Goal: Navigation & Orientation: Understand site structure

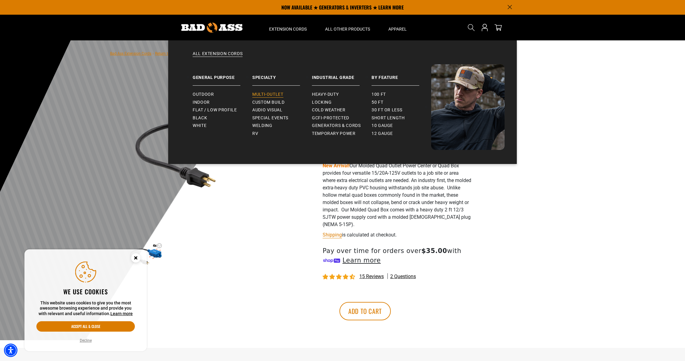
click at [267, 94] on span "Multi-Outlet" at bounding box center [267, 95] width 31 height 6
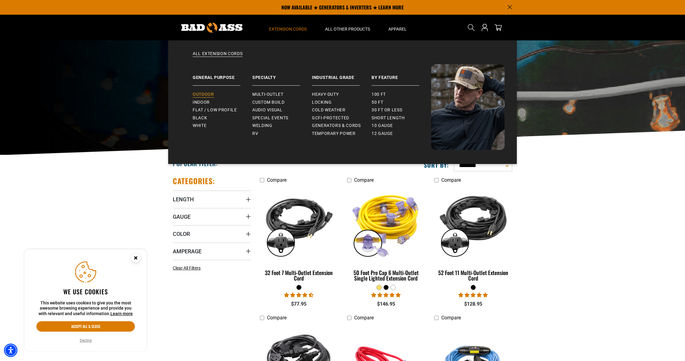
click at [206, 93] on span "Outdoor" at bounding box center [203, 95] width 21 height 6
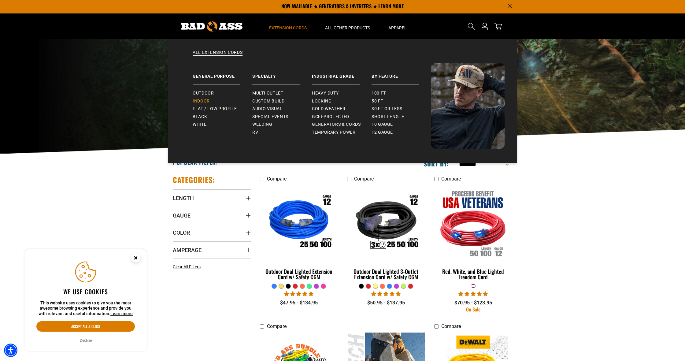
scroll to position [2, 0]
click at [220, 108] on span "Flat / Low Profile" at bounding box center [215, 109] width 44 height 6
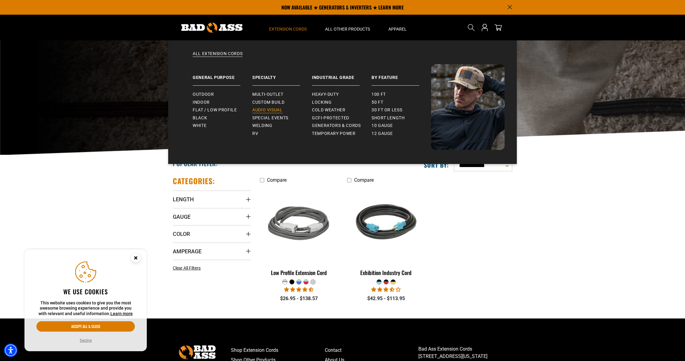
click at [273, 110] on span "Audio Visual" at bounding box center [267, 110] width 30 height 6
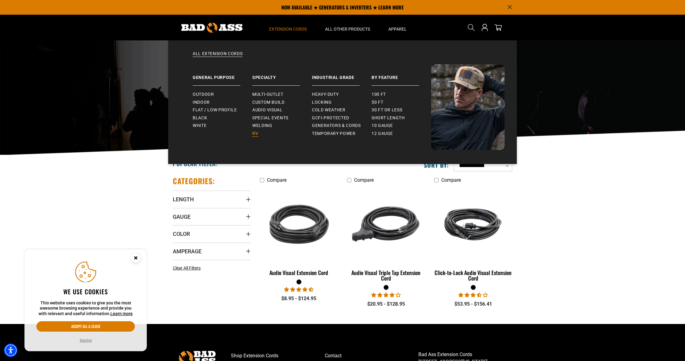
click at [254, 132] on span "RV" at bounding box center [255, 134] width 6 height 6
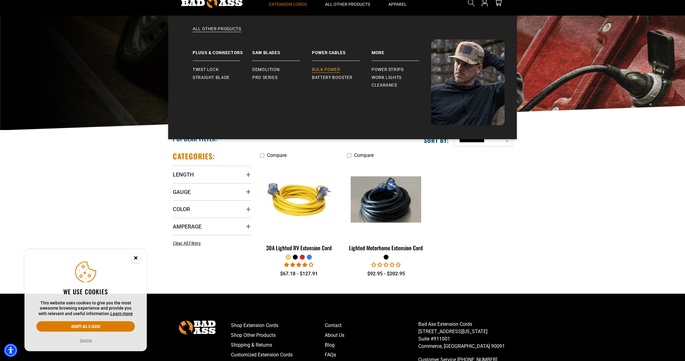
scroll to position [24, 0]
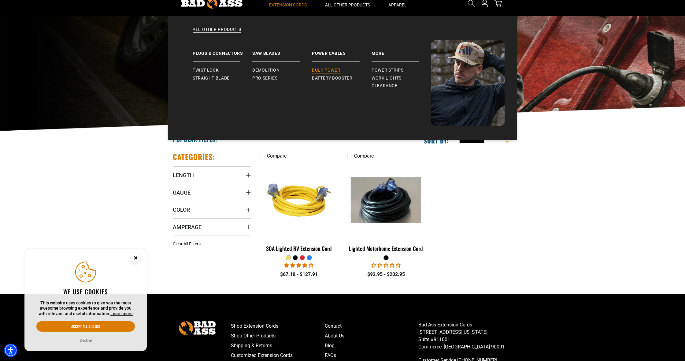
click at [329, 69] on span "Bulk Power" at bounding box center [326, 71] width 28 height 6
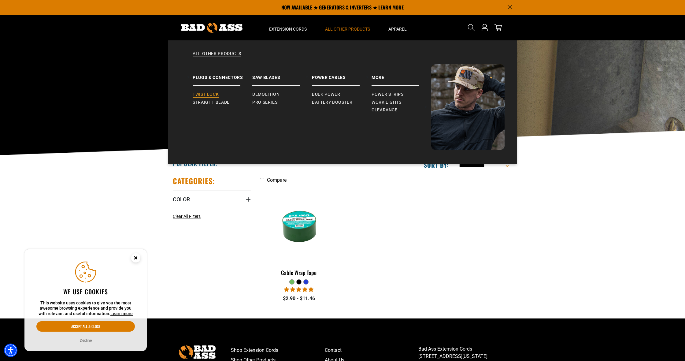
click at [210, 94] on span "Twist Lock" at bounding box center [206, 95] width 26 height 6
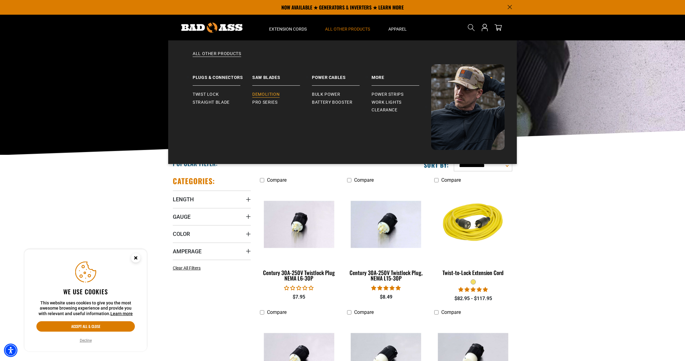
click at [262, 94] on span "Demolition" at bounding box center [265, 95] width 27 height 6
